Goal: Transaction & Acquisition: Purchase product/service

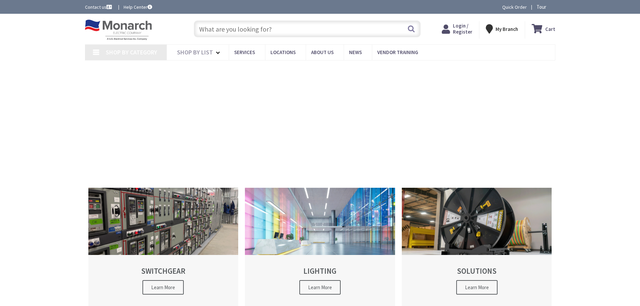
type input "Valentines Ln, [PERSON_NAME][GEOGRAPHIC_DATA], [GEOGRAPHIC_DATA], [GEOGRAPHIC_D…"
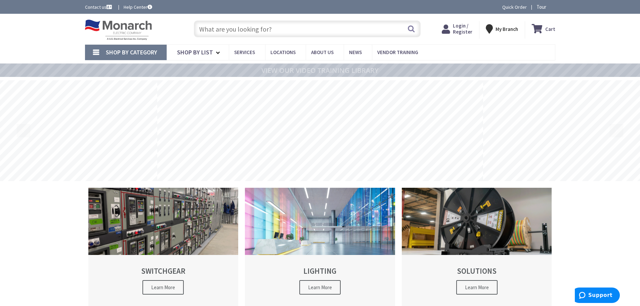
click at [267, 26] on input "text" at bounding box center [307, 28] width 227 height 17
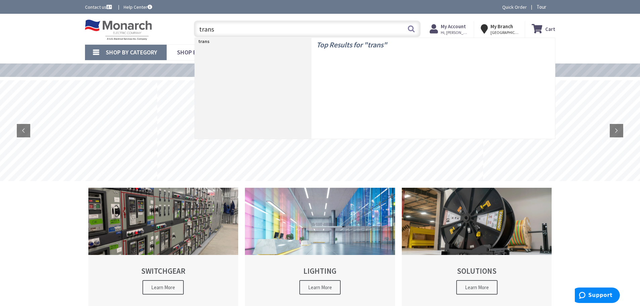
type input "trans s"
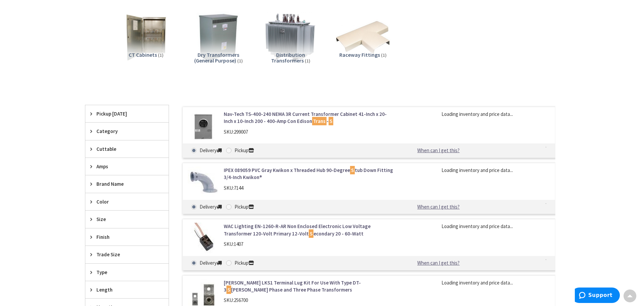
scroll to position [201, 0]
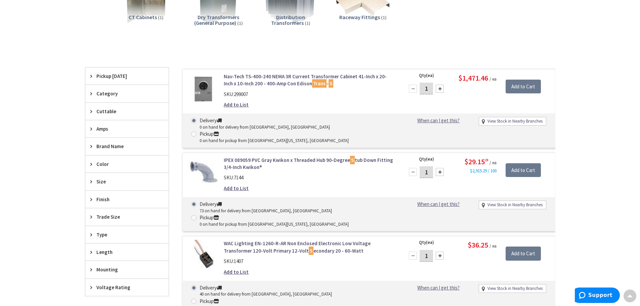
click at [280, 82] on link "Nav-Tech TS-400-240 NEMA 3R Current Transformer Cabinet 41-Inch x 20-Inch x 10-…" at bounding box center [309, 80] width 171 height 14
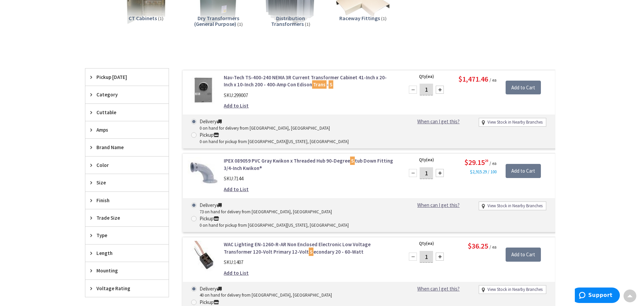
scroll to position [202, 0]
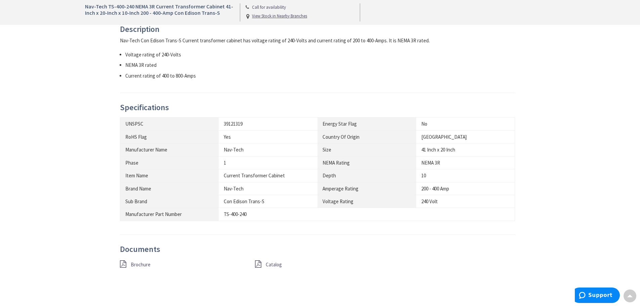
scroll to position [403, 0]
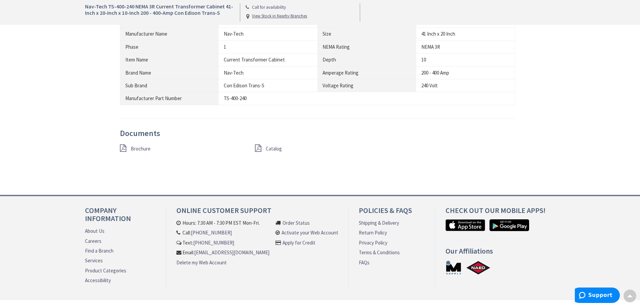
click at [272, 148] on span "Catalog" at bounding box center [274, 148] width 16 height 6
